Goal: Task Accomplishment & Management: Use online tool/utility

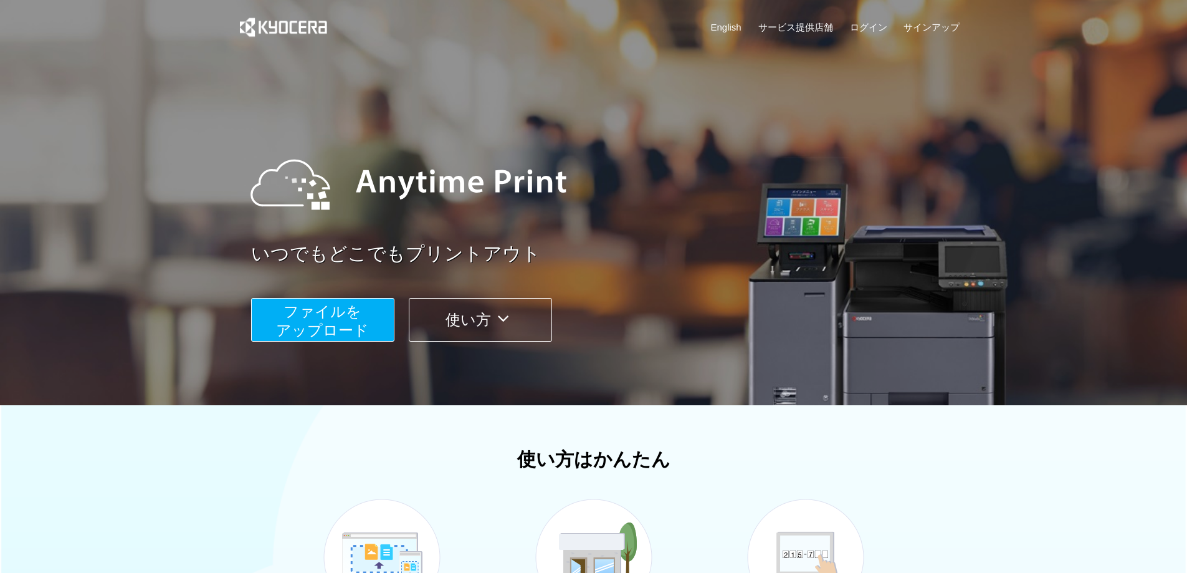
click at [342, 322] on span "ファイルを ​​アップロード" at bounding box center [322, 321] width 93 height 36
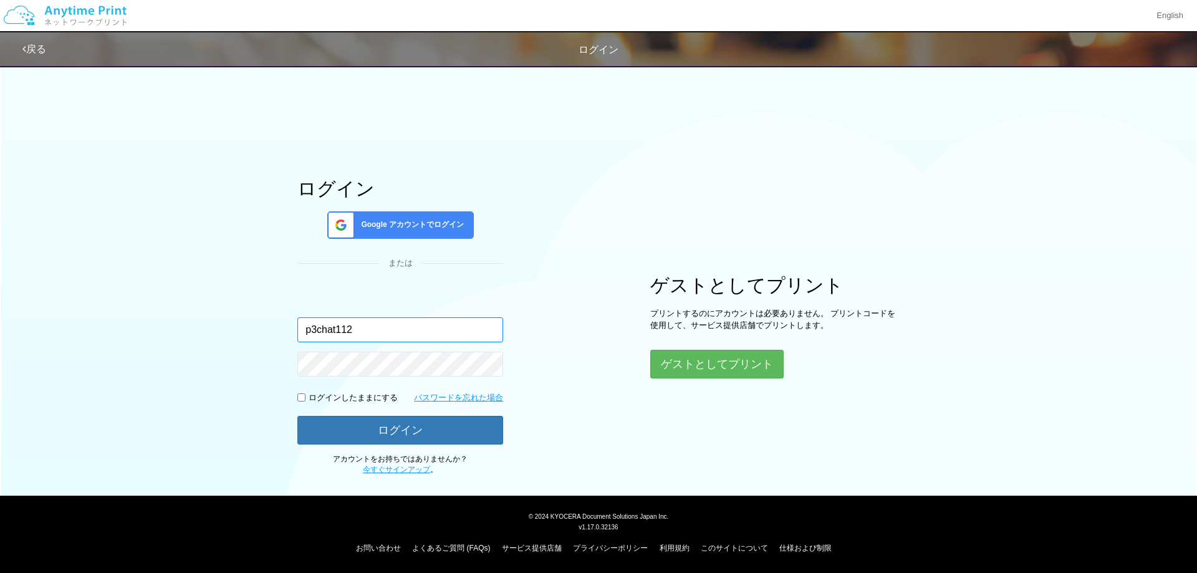
type input "p3chat112"
click at [376, 217] on div "Google アカウントでログイン" at bounding box center [400, 224] width 146 height 27
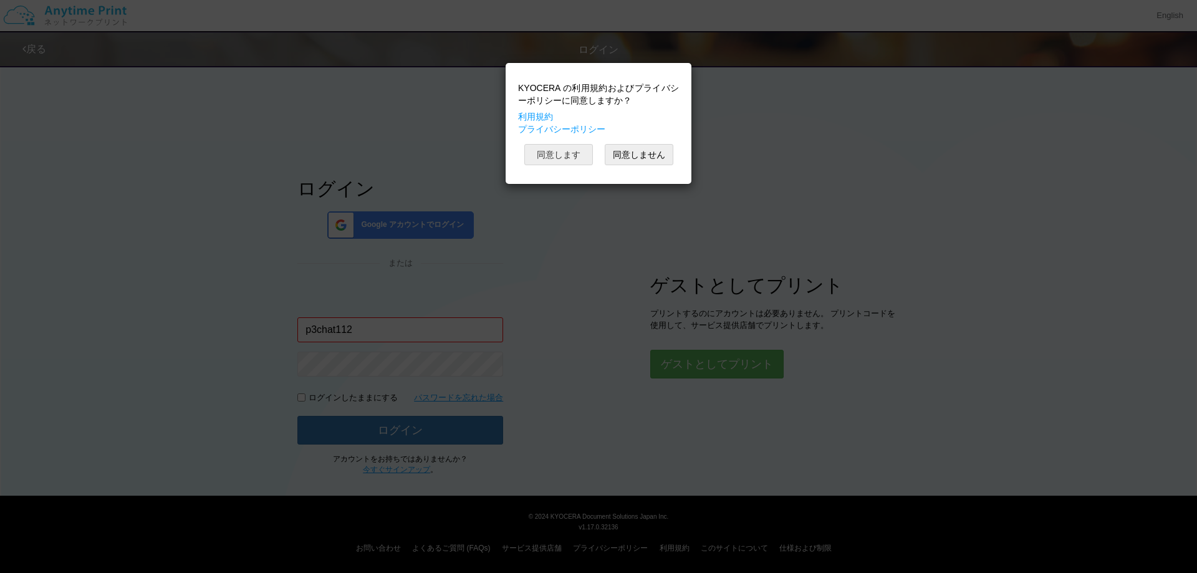
click at [548, 160] on button "同意します" at bounding box center [558, 154] width 69 height 21
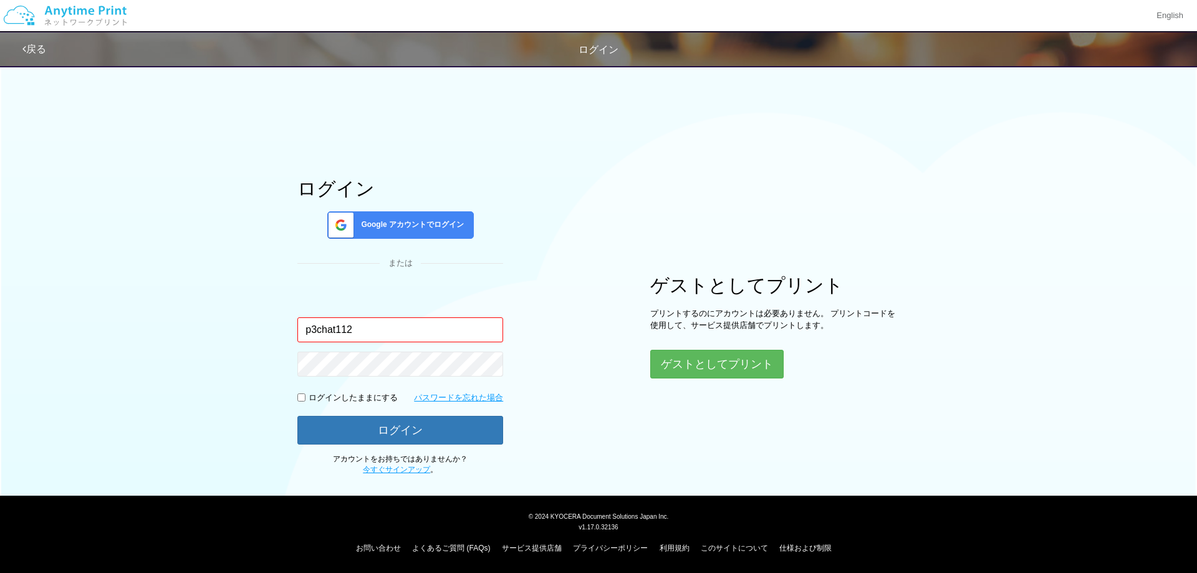
click at [324, 287] on div "ログイン Google アカウントでログイン または 入力されたメールアドレスまたはパスワードが正しくありません。 p3chat112 ログインしたままにする…" at bounding box center [400, 326] width 206 height 297
click at [365, 328] on input "p3chat112" at bounding box center [400, 329] width 206 height 25
click at [406, 234] on div "Google アカウントでログイン" at bounding box center [400, 224] width 146 height 27
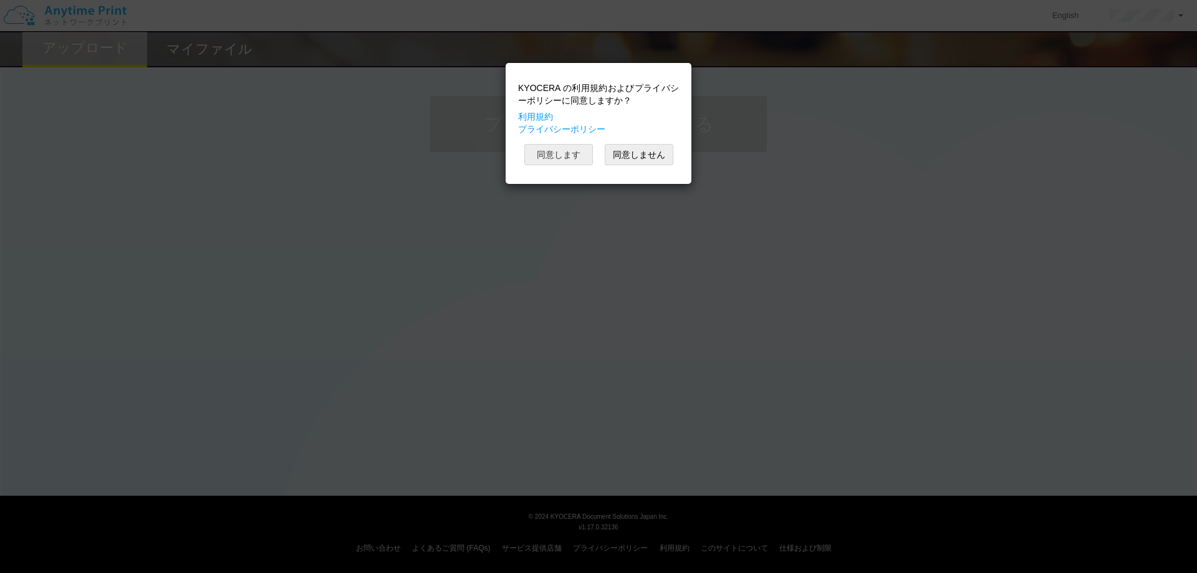
click at [563, 151] on button "同意します" at bounding box center [558, 154] width 69 height 21
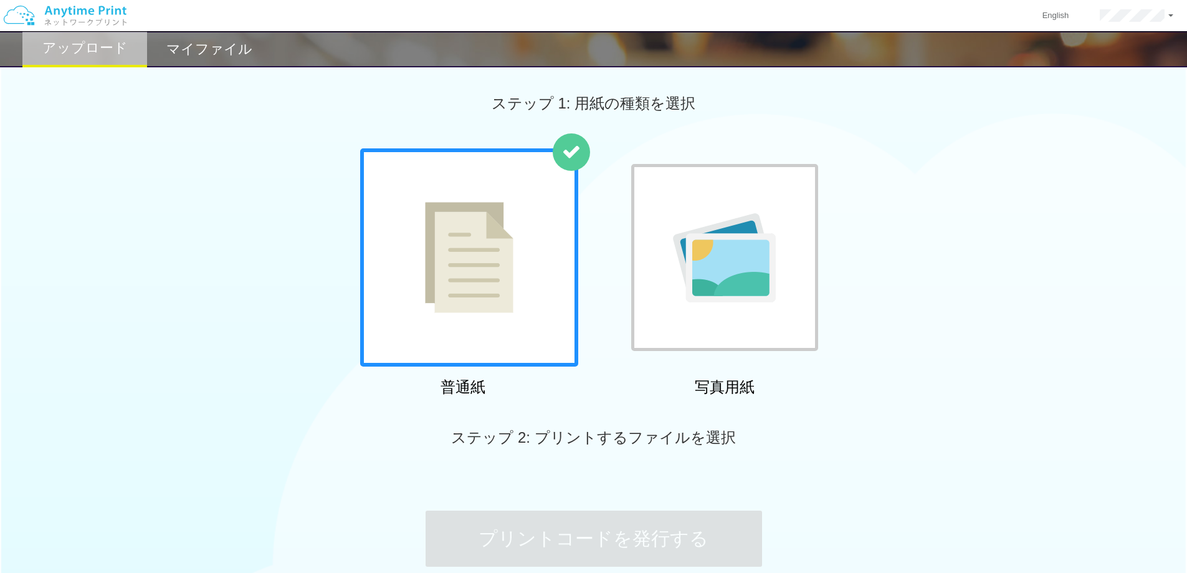
click at [484, 295] on img at bounding box center [469, 257] width 89 height 111
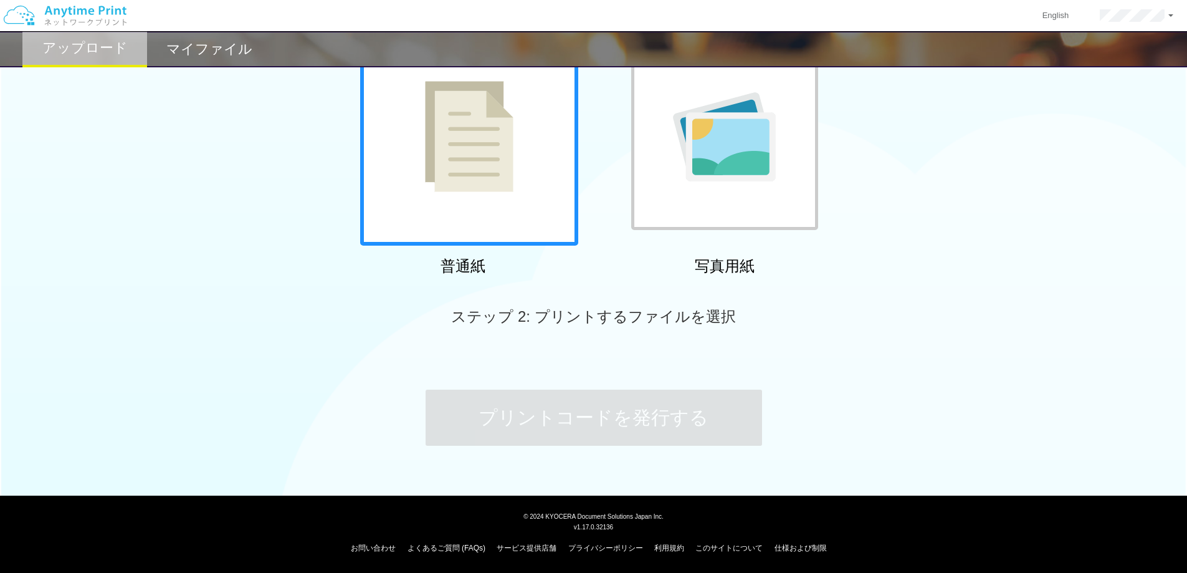
click at [483, 171] on img at bounding box center [469, 136] width 89 height 111
click at [552, 317] on span "ステップ 2: プリントするファイルを選択" at bounding box center [593, 316] width 284 height 17
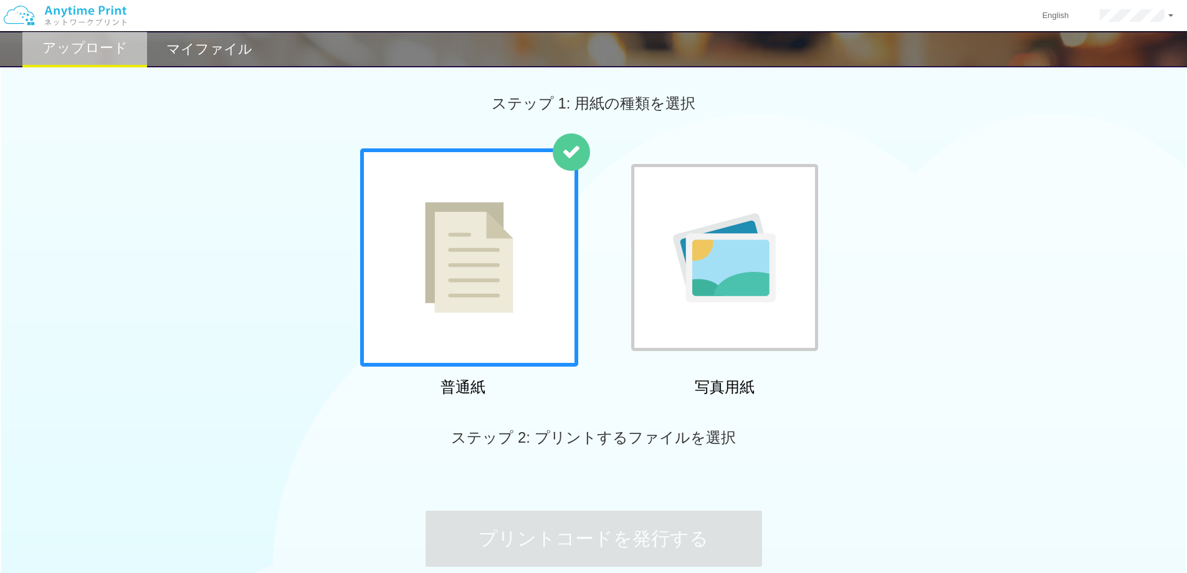
click at [113, 54] on h2 "アップロード" at bounding box center [84, 48] width 85 height 15
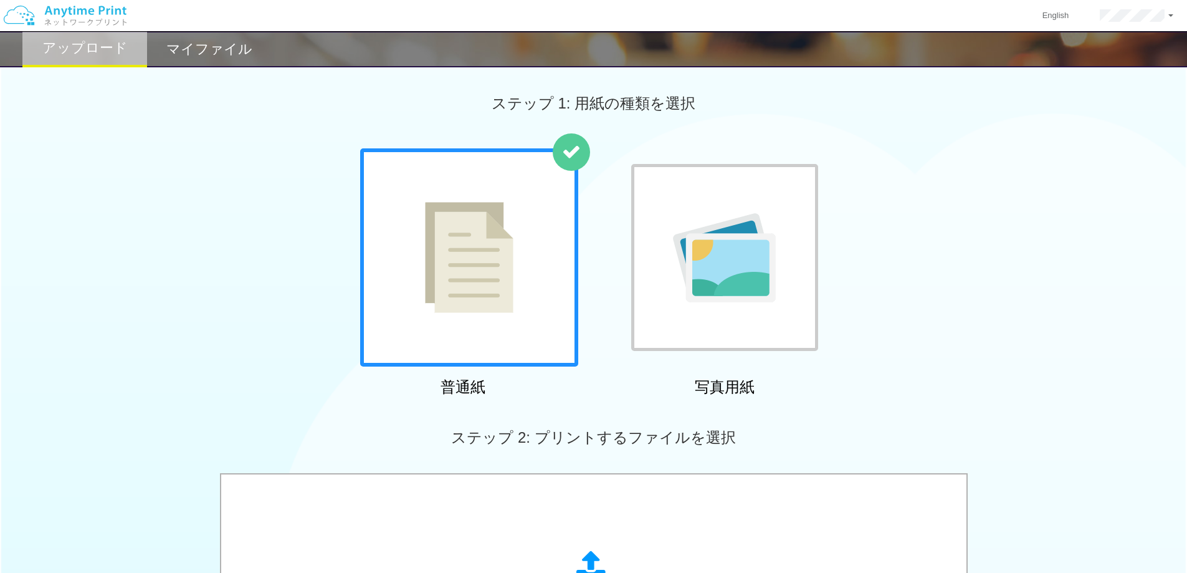
click at [207, 49] on h2 "マイファイル" at bounding box center [209, 49] width 86 height 15
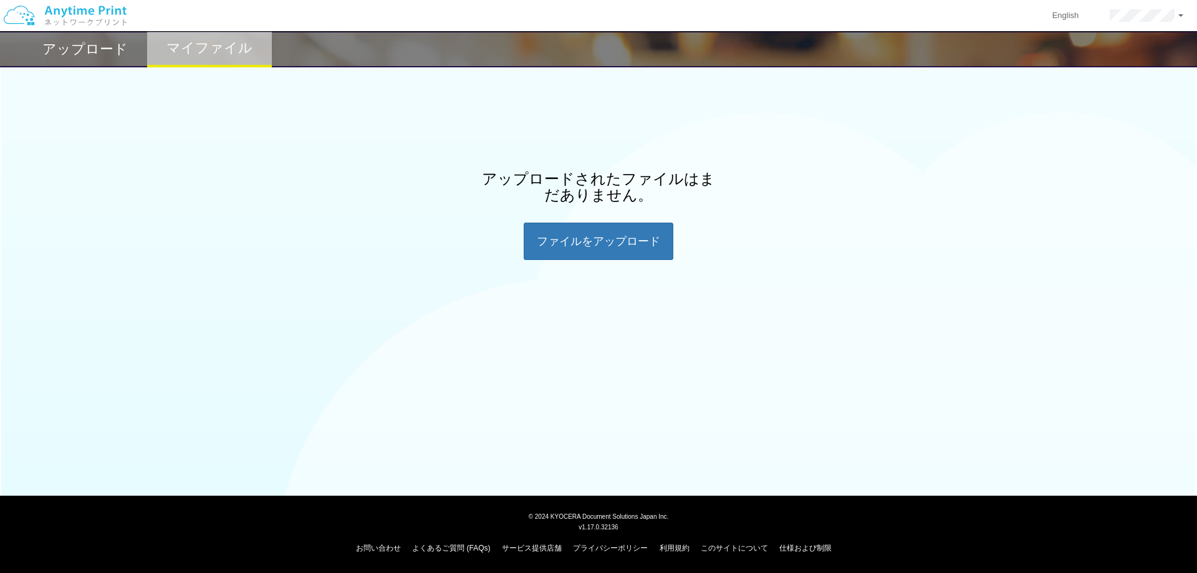
click at [78, 47] on h2 "アップロード" at bounding box center [84, 49] width 85 height 15
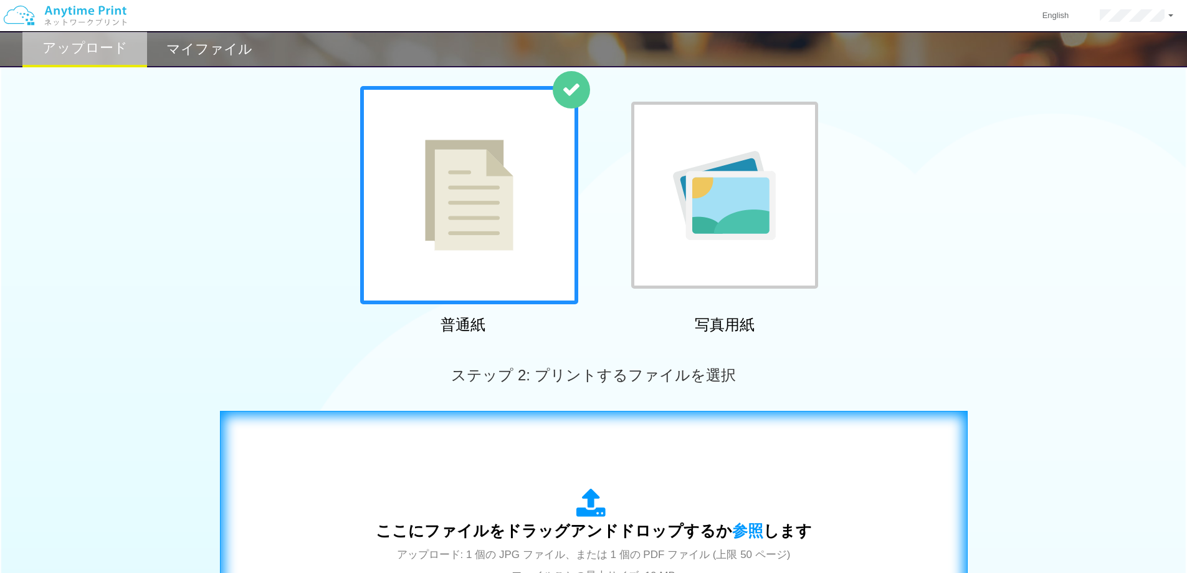
scroll to position [187, 0]
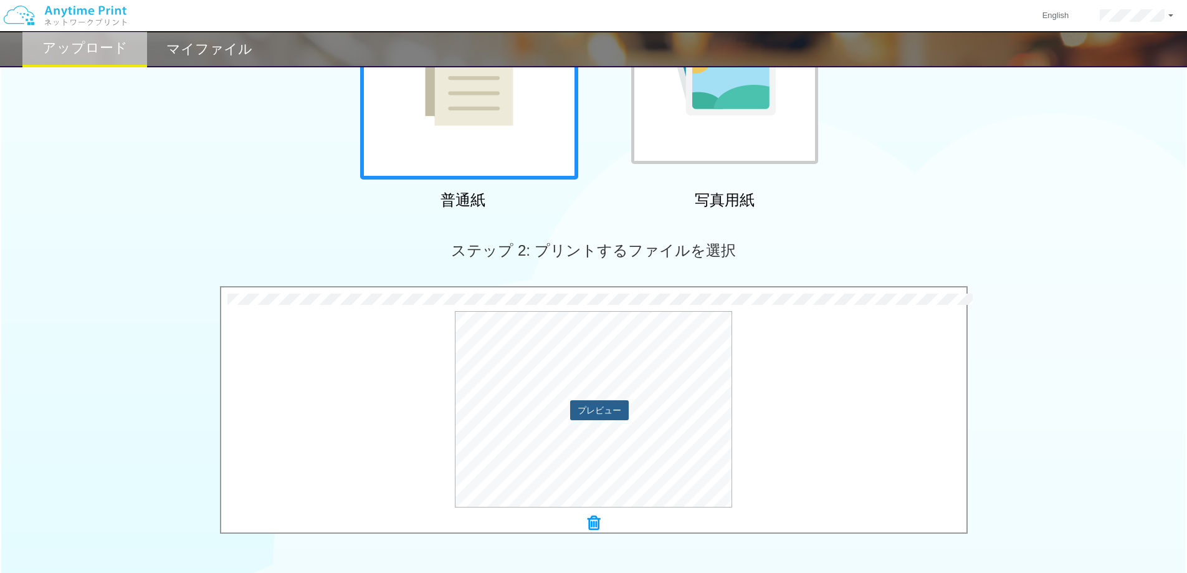
click at [588, 410] on button "プレビュー" at bounding box center [599, 410] width 59 height 20
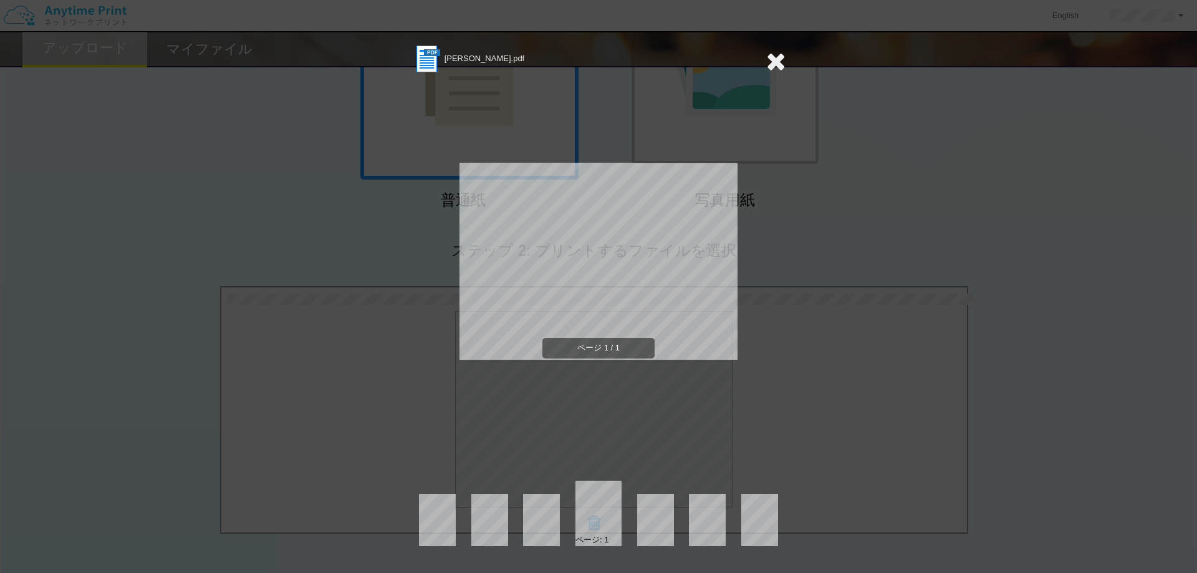
click at [779, 68] on icon at bounding box center [775, 61] width 19 height 25
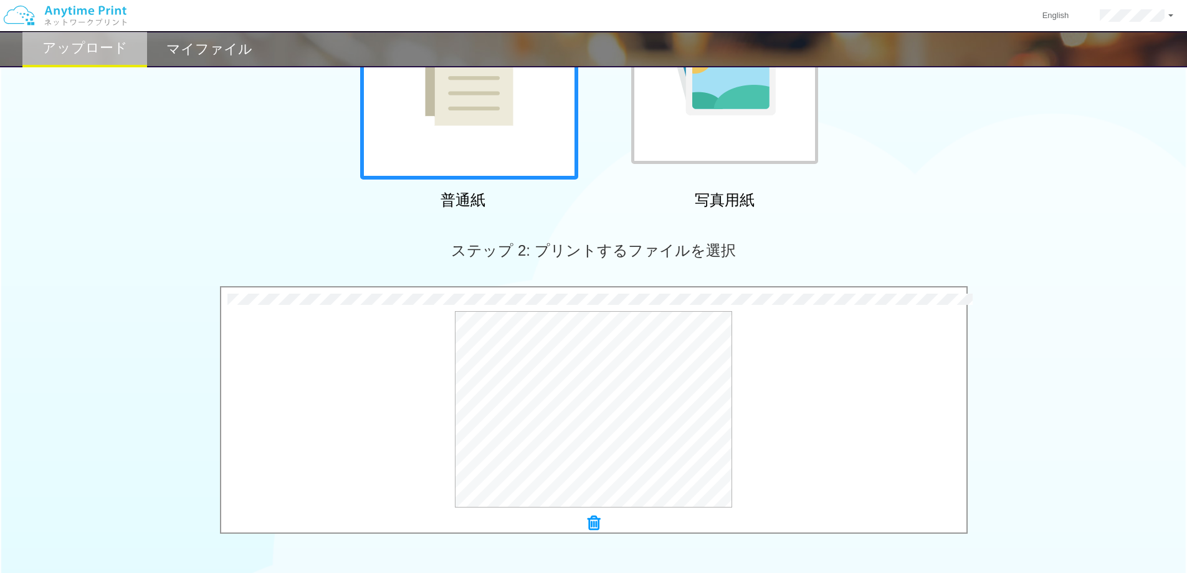
click at [594, 525] on icon at bounding box center [594, 523] width 12 height 16
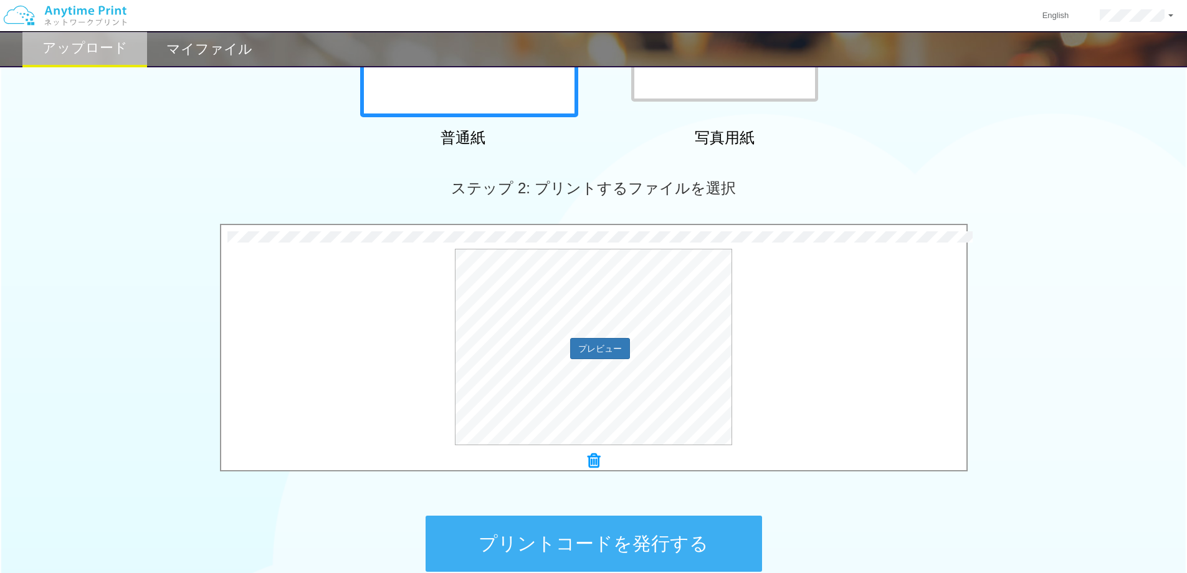
scroll to position [374, 0]
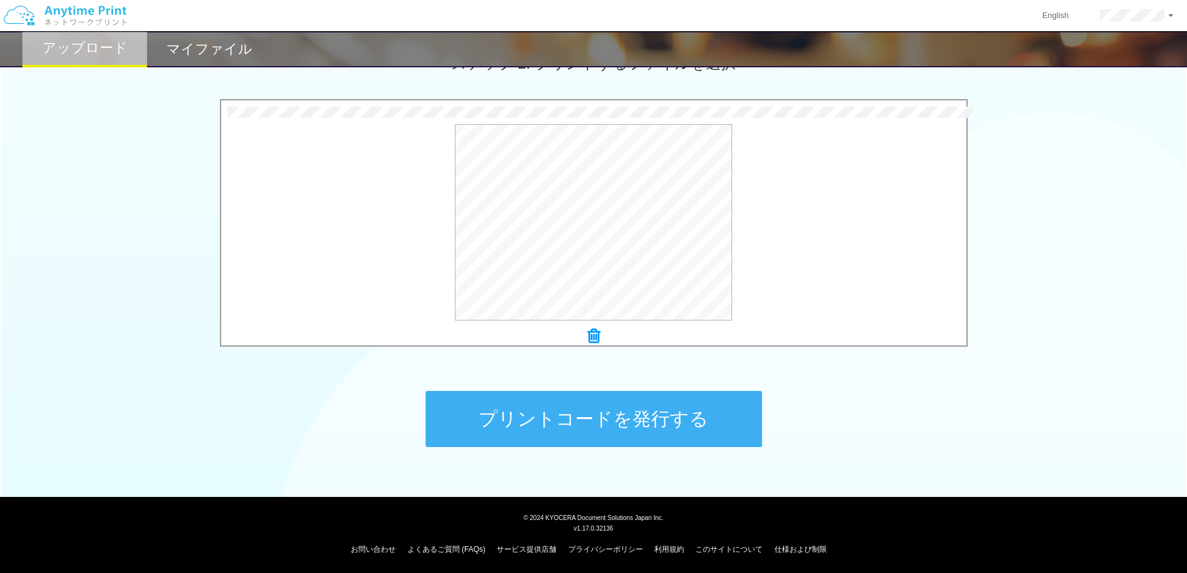
click at [558, 428] on button "プリントコードを発行する" at bounding box center [594, 419] width 337 height 56
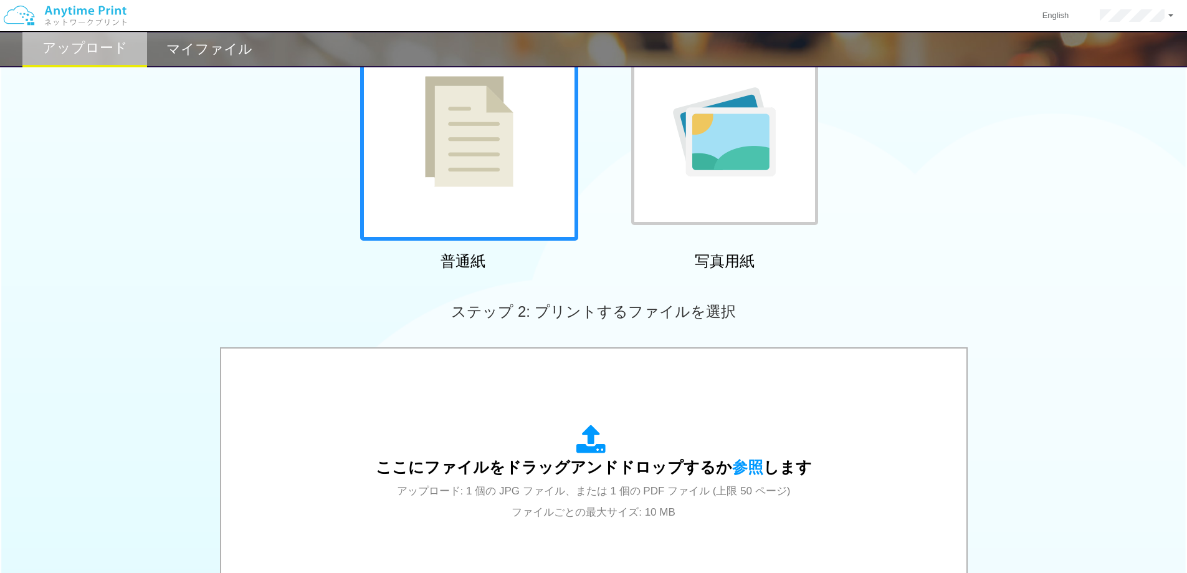
scroll to position [0, 0]
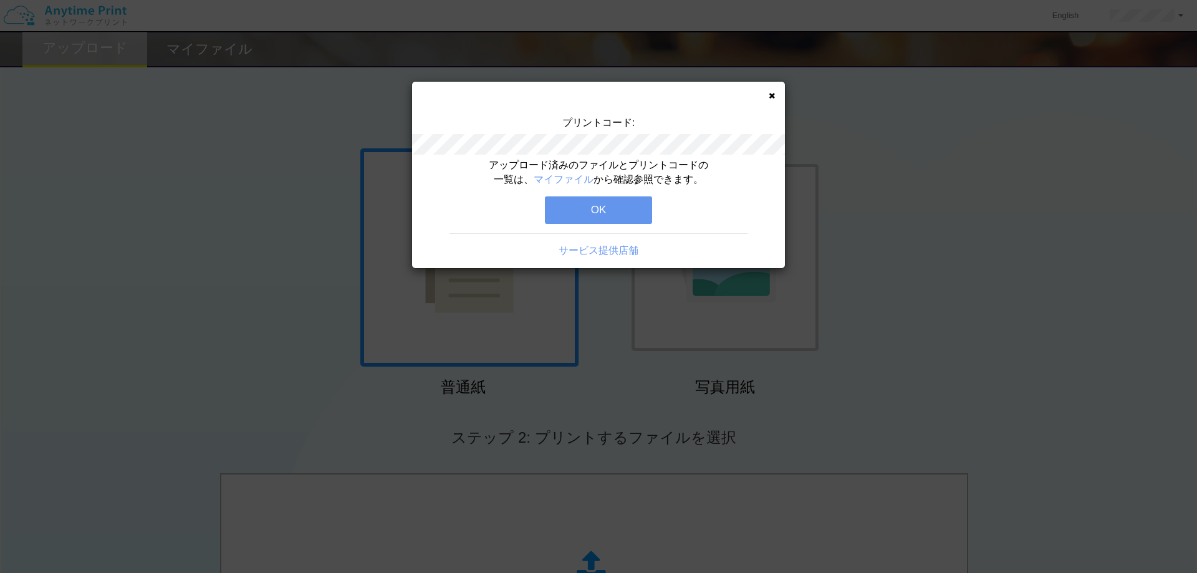
click at [625, 202] on button "OK" at bounding box center [598, 209] width 107 height 27
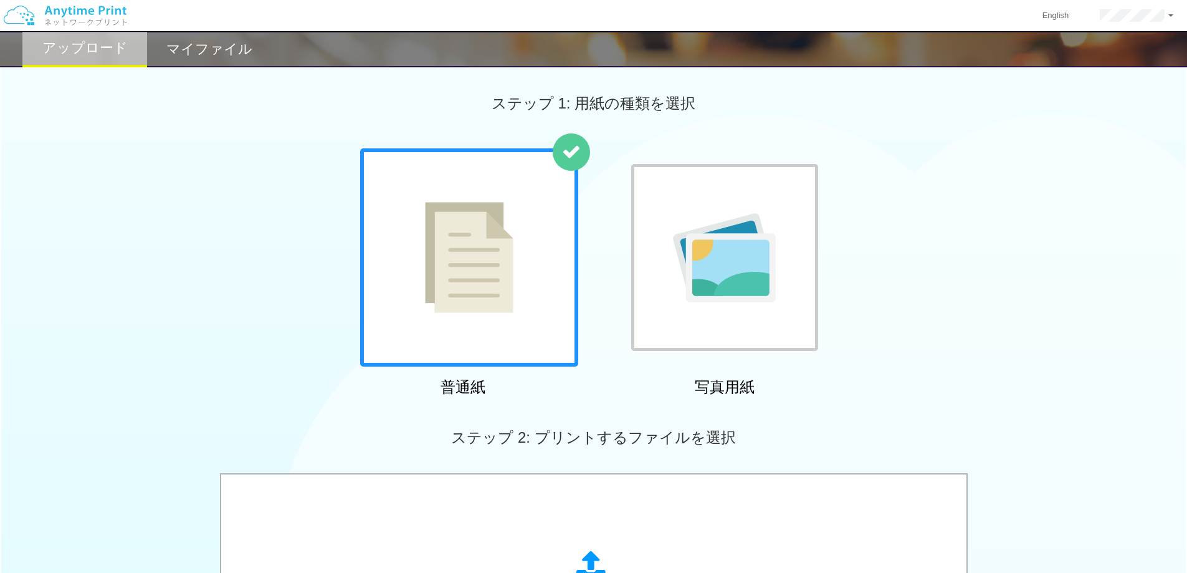
click at [234, 60] on div "マイファイル" at bounding box center [209, 49] width 125 height 36
